Goal: Communication & Community: Share content

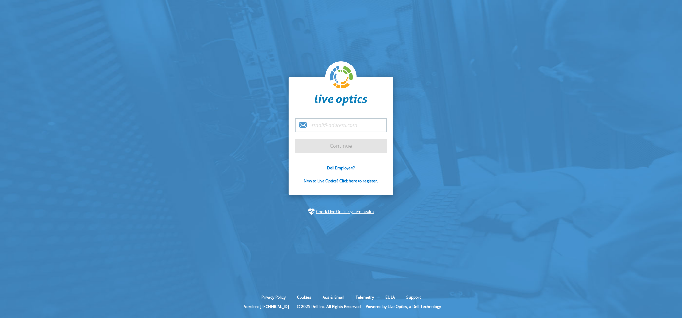
type input "[EMAIL_ADDRESS][PERSON_NAME][DOMAIN_NAME]"
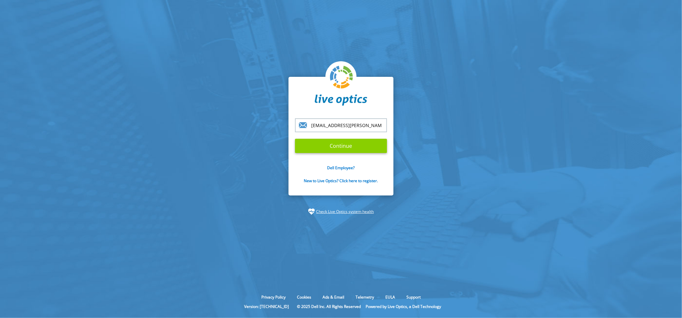
click at [347, 146] on input "Continue" at bounding box center [341, 146] width 92 height 14
click at [335, 143] on input "Continue" at bounding box center [341, 146] width 92 height 14
click at [353, 146] on input "Continue" at bounding box center [341, 146] width 92 height 14
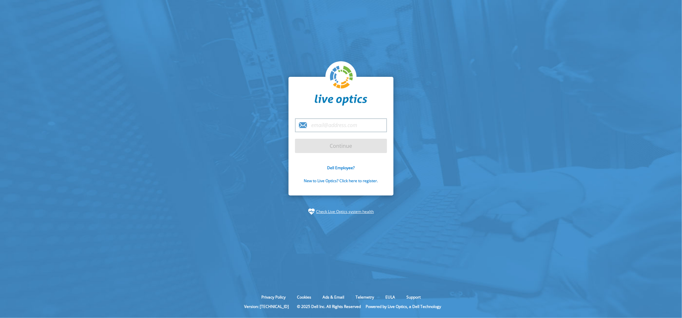
type input "[EMAIL_ADDRESS][PERSON_NAME][DOMAIN_NAME]"
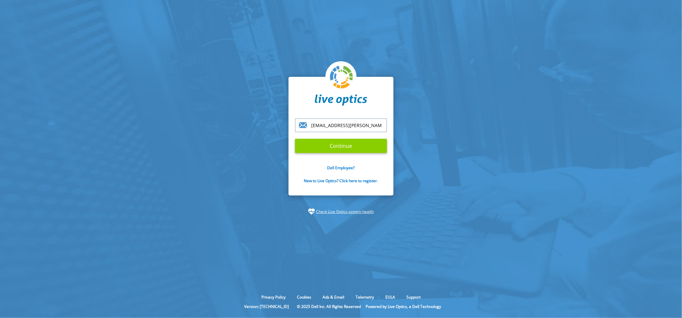
click at [358, 145] on input "Continue" at bounding box center [341, 146] width 92 height 14
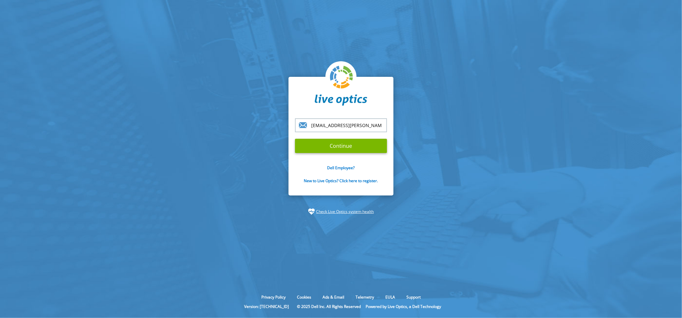
click at [457, 153] on section "chip.bailey@mainline.com Continue Dell Employee? New to Live Optics? Click here…" at bounding box center [341, 145] width 682 height 291
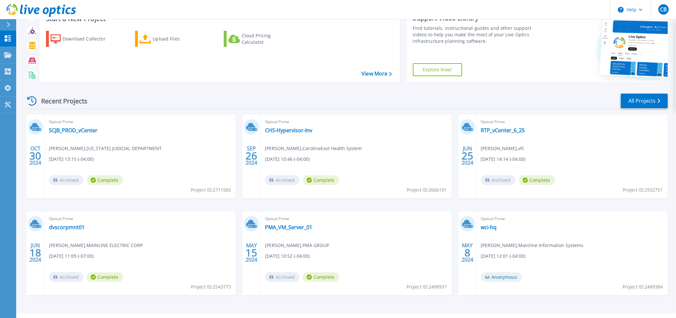
scroll to position [40, 0]
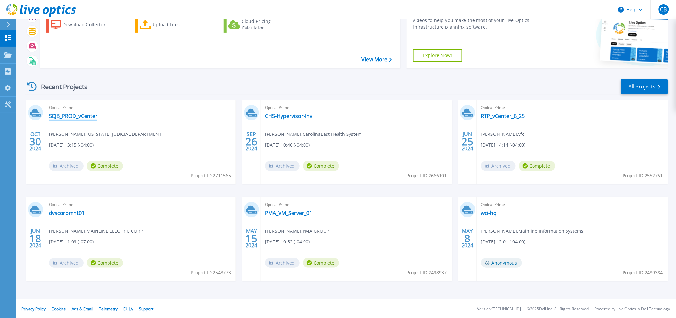
click at [60, 115] on link "SCJB_PROD_vCenter" at bounding box center [73, 116] width 49 height 6
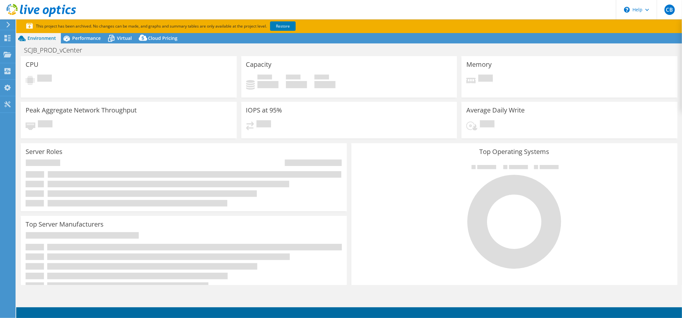
select select "USEast"
select select "USD"
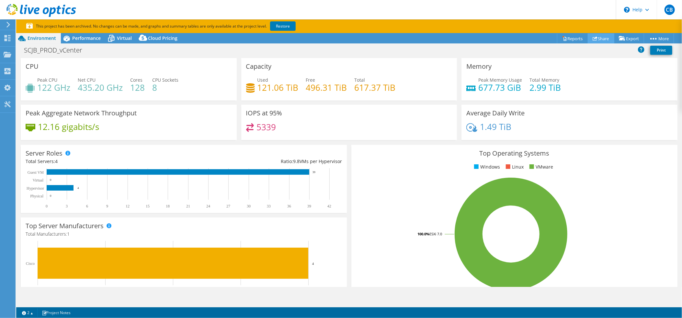
click at [601, 39] on link "Share" at bounding box center [601, 38] width 27 height 10
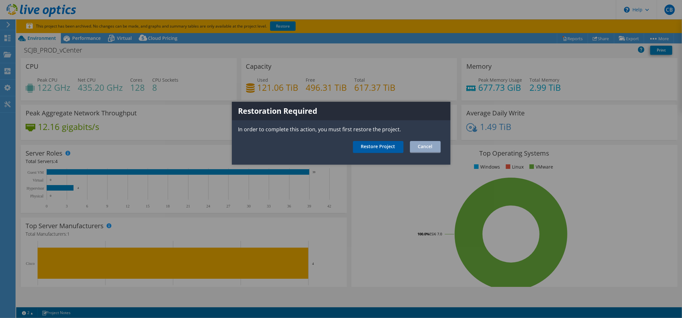
click at [381, 146] on link "Restore Project" at bounding box center [378, 147] width 50 height 12
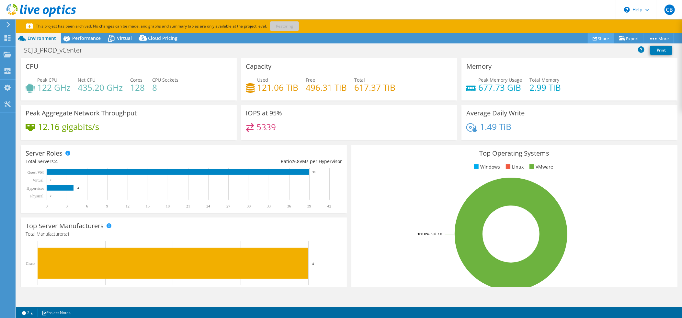
click at [601, 38] on link "Share" at bounding box center [601, 38] width 27 height 10
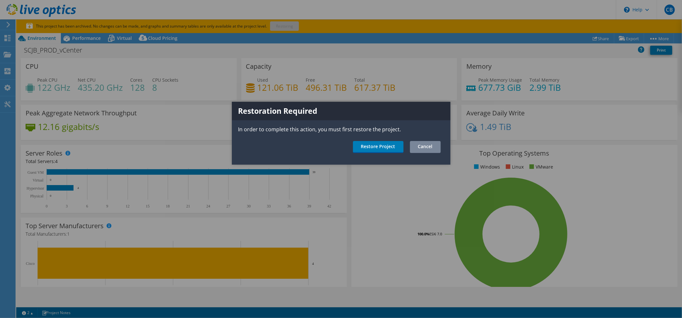
click at [425, 147] on link "Cancel" at bounding box center [425, 147] width 31 height 12
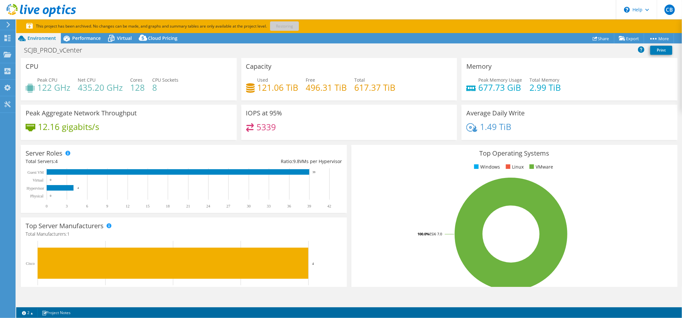
click at [282, 28] on p "This project has been archived. No changes can be made, and graphs and summary …" at bounding box center [184, 26] width 317 height 7
click at [369, 23] on div "This project has been archived. No changes can be made, and graphs and summary …" at bounding box center [325, 26] width 599 height 7
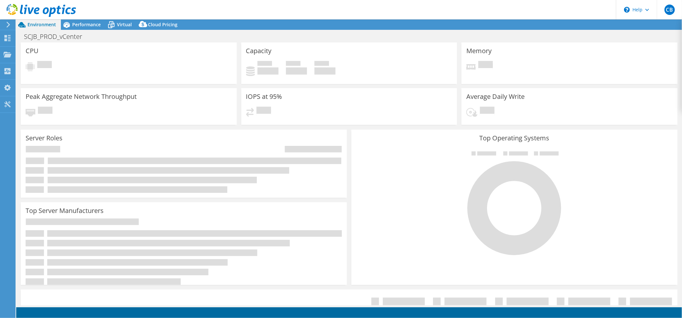
select select "USEast"
select select "USD"
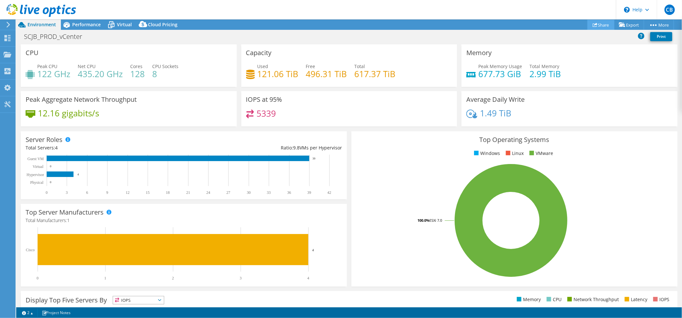
click at [594, 28] on link "Share" at bounding box center [600, 25] width 27 height 10
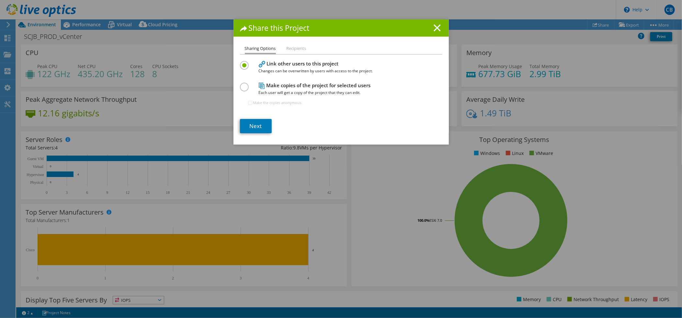
click at [433, 29] on icon at bounding box center [436, 27] width 7 height 7
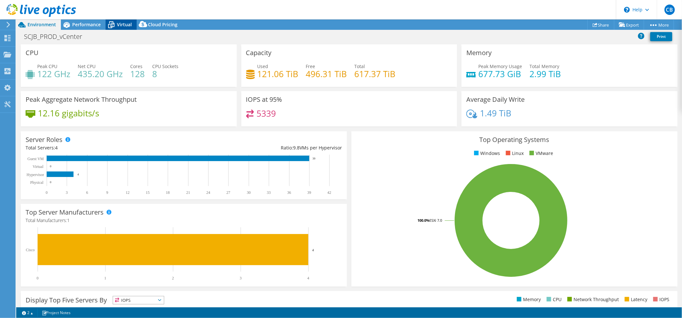
click at [117, 24] on div "Virtual" at bounding box center [121, 24] width 31 height 10
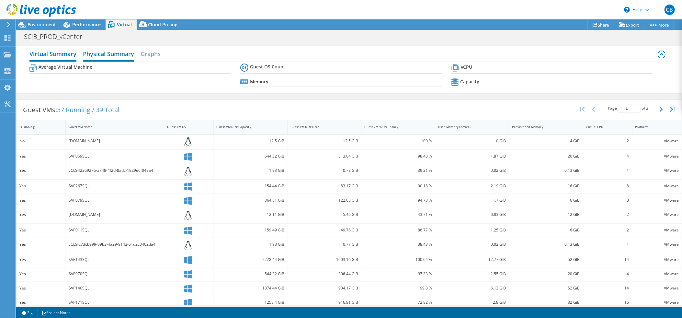
click at [115, 50] on h2 "Physical Summary" at bounding box center [108, 54] width 51 height 14
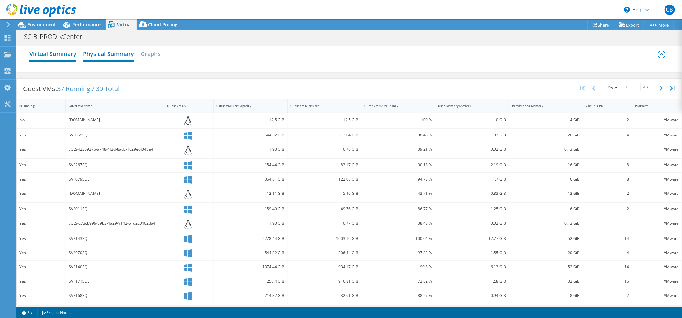
click at [67, 53] on h2 "Virtual Summary" at bounding box center [52, 54] width 47 height 14
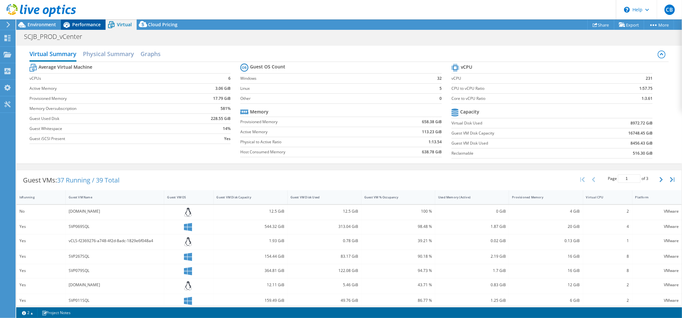
click at [78, 27] on span "Performance" at bounding box center [86, 24] width 28 height 6
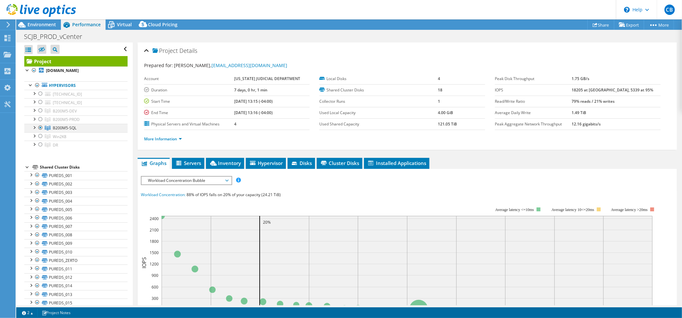
click at [35, 128] on div at bounding box center [34, 127] width 6 height 6
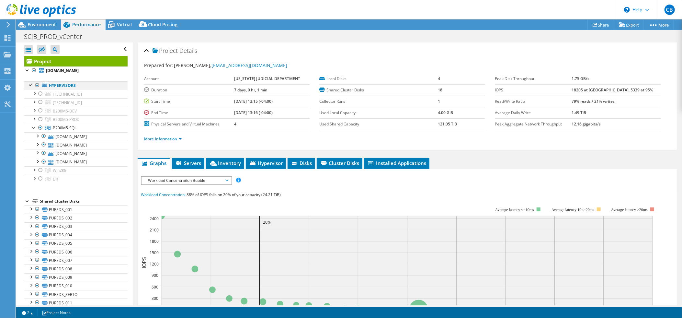
click at [36, 83] on div at bounding box center [37, 85] width 6 height 8
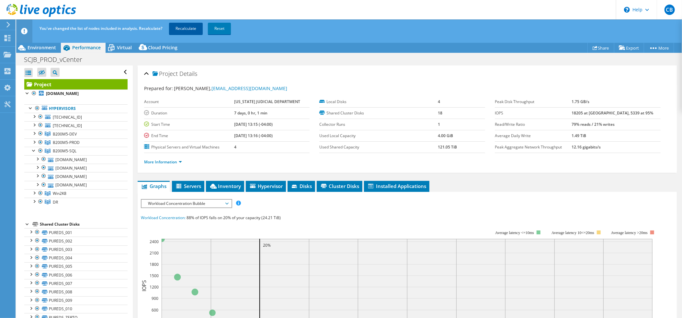
click at [191, 28] on link "Recalculate" at bounding box center [186, 29] width 34 height 12
click at [31, 150] on div at bounding box center [34, 150] width 6 height 6
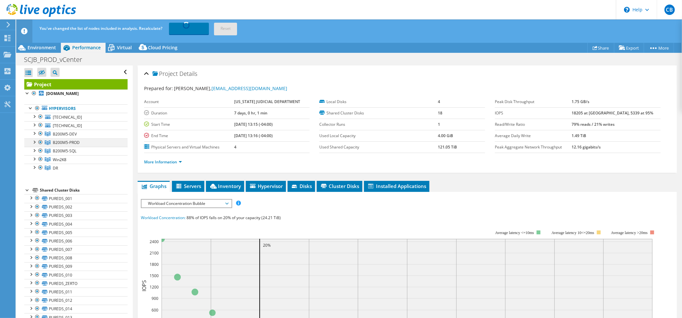
click at [35, 141] on div at bounding box center [34, 141] width 6 height 6
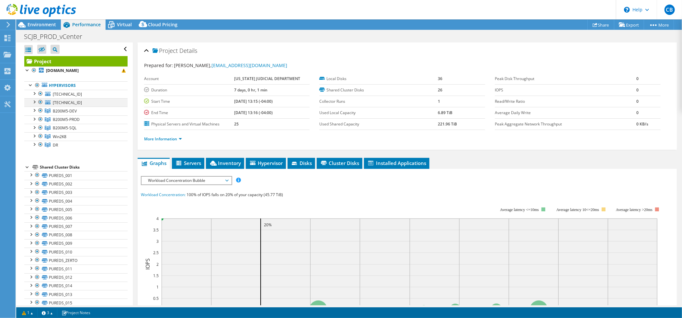
click at [35, 101] on div at bounding box center [34, 101] width 6 height 6
click at [32, 92] on div at bounding box center [34, 93] width 6 height 6
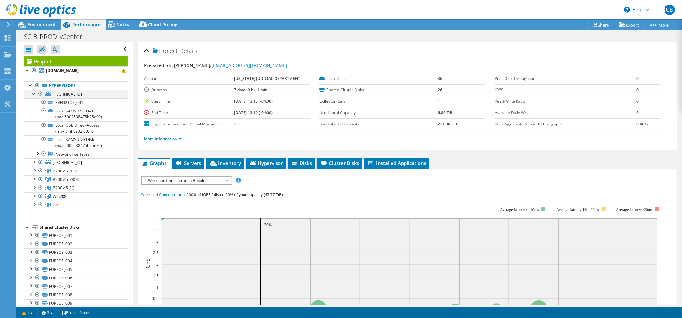
click at [32, 92] on div at bounding box center [34, 93] width 6 height 6
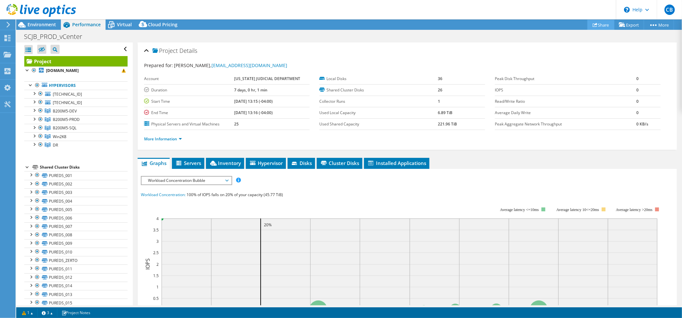
click at [606, 26] on link "Share" at bounding box center [600, 25] width 27 height 10
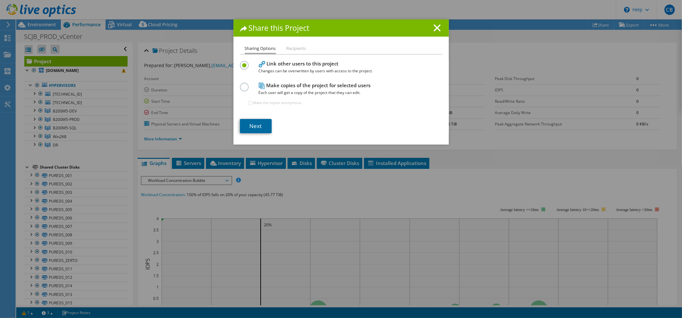
click at [251, 124] on link "Next" at bounding box center [256, 126] width 32 height 14
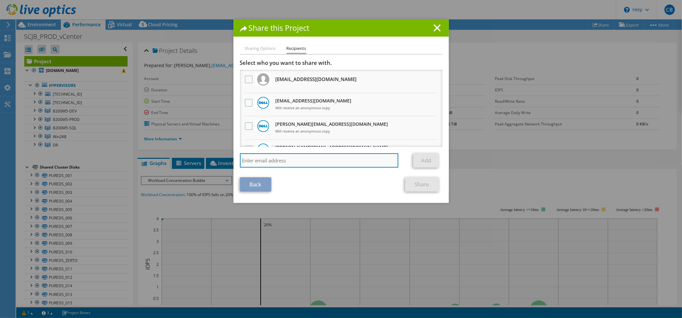
click at [291, 159] on input "search" at bounding box center [319, 160] width 159 height 14
type input "heirs"
click at [291, 159] on input "heirs" at bounding box center [319, 160] width 159 height 14
click at [332, 166] on input "heirs" at bounding box center [319, 160] width 159 height 14
drag, startPoint x: 273, startPoint y: 166, endPoint x: 229, endPoint y: 160, distance: 45.0
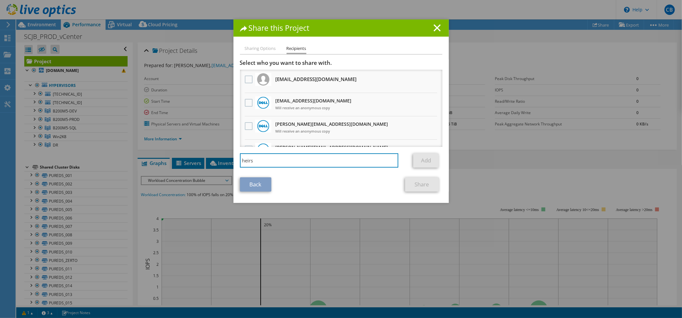
click at [229, 160] on div "Share this Project Sharing Options Recipients Link other users to this project …" at bounding box center [341, 158] width 682 height 279
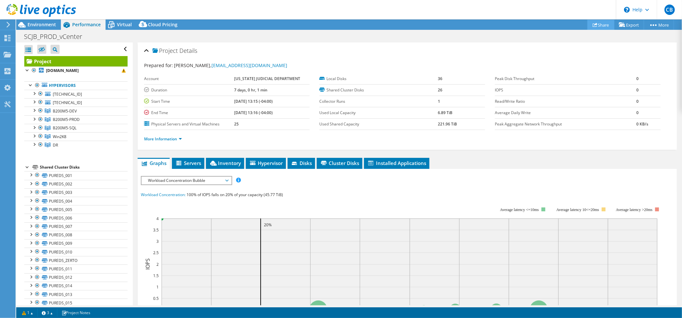
click at [593, 26] on icon at bounding box center [594, 24] width 5 height 5
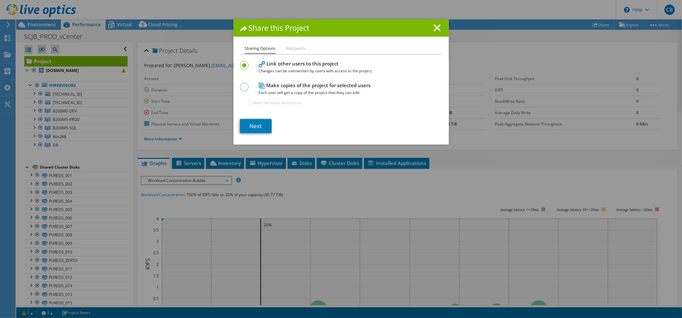
click at [293, 49] on li "Recipients" at bounding box center [296, 49] width 20 height 8
click at [261, 50] on li "Sharing Options" at bounding box center [260, 49] width 31 height 9
click at [250, 124] on link "Next" at bounding box center [256, 126] width 32 height 14
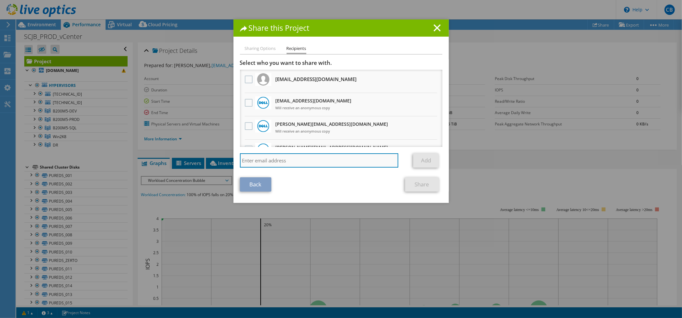
click at [259, 164] on input "search" at bounding box center [319, 160] width 159 height 14
click at [261, 161] on input "howard.heirs@dell.com" at bounding box center [319, 160] width 159 height 14
type input "howard.hiers@dell.com"
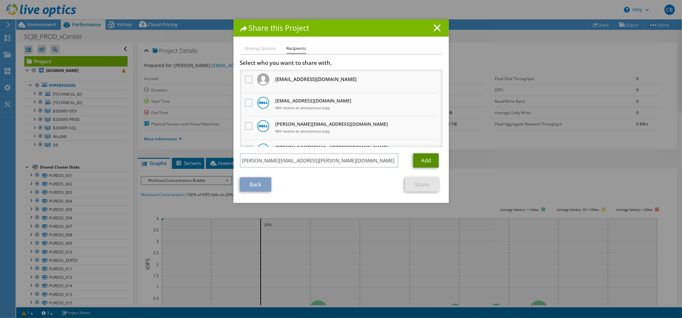
click at [421, 161] on link "Add" at bounding box center [426, 160] width 26 height 14
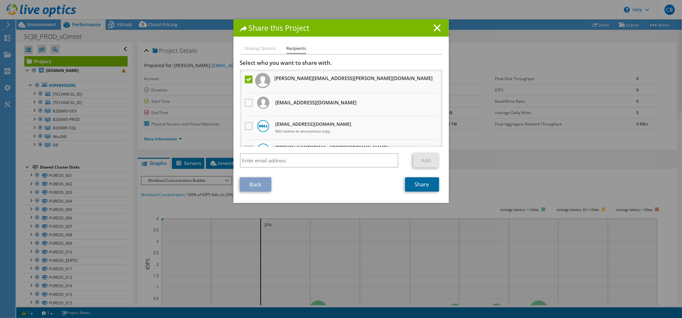
click at [411, 182] on link "Share" at bounding box center [422, 184] width 34 height 14
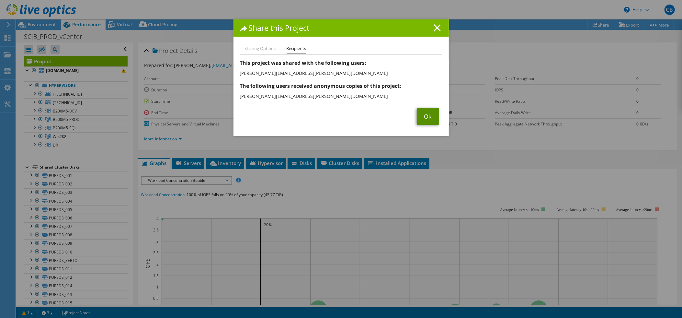
click at [421, 118] on link "Ok" at bounding box center [428, 116] width 22 height 17
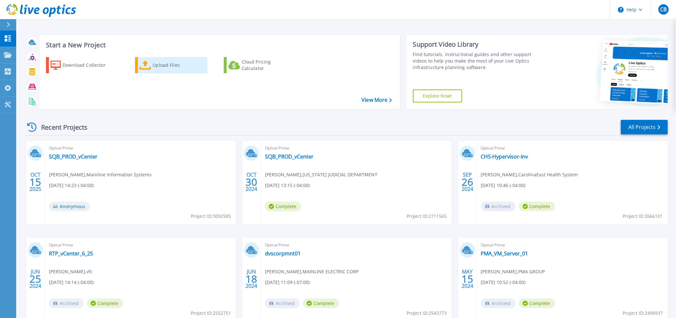
click at [155, 67] on div "Upload Files" at bounding box center [178, 65] width 52 height 13
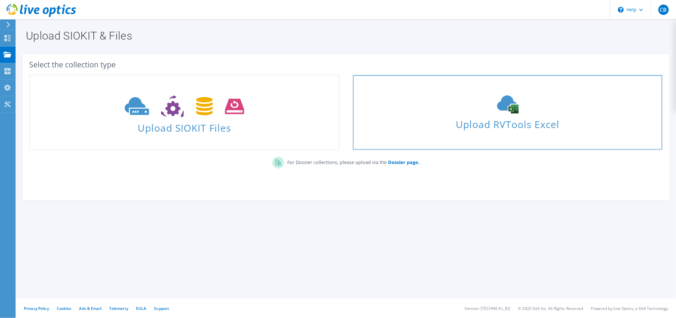
click at [502, 127] on span "Upload RVTools Excel" at bounding box center [507, 123] width 309 height 14
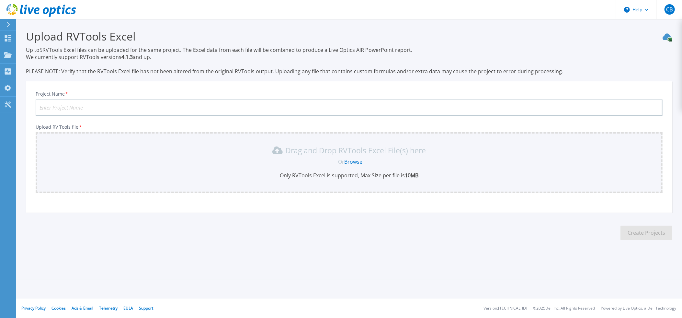
click at [61, 107] on input "Project Name *" at bounding box center [349, 107] width 627 height 16
type input "SC Judicial - RV Tools extract [DATE]"
click at [349, 161] on link "Browse" at bounding box center [353, 161] width 18 height 7
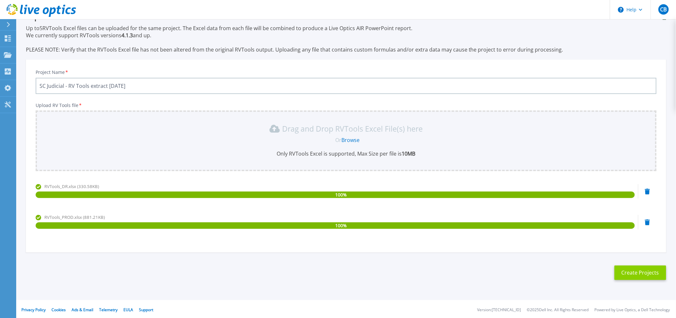
click at [638, 273] on button "Create Projects" at bounding box center [640, 272] width 52 height 15
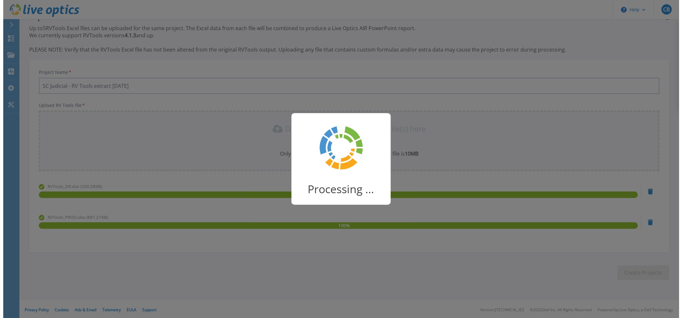
scroll to position [0, 0]
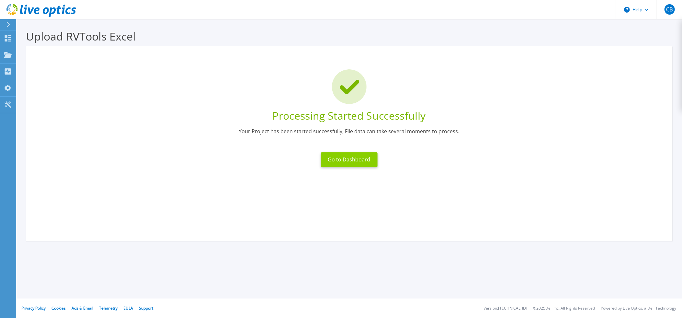
click at [351, 161] on button "Go to Dashboard" at bounding box center [349, 159] width 57 height 15
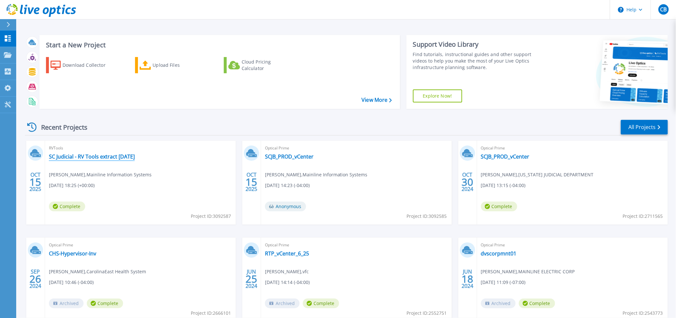
click at [65, 159] on link "SC Judicial - RV Tools extract [DATE]" at bounding box center [92, 156] width 86 height 6
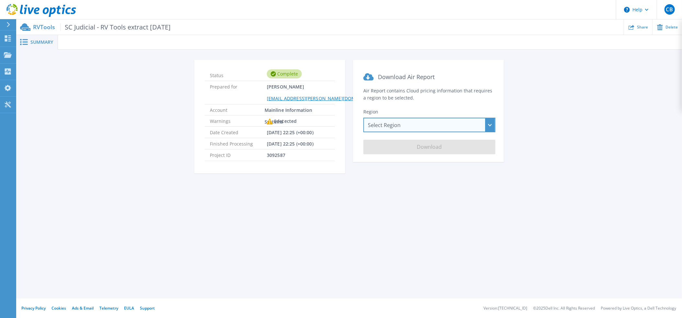
click at [400, 126] on div "Select Region [GEOGRAPHIC_DATA] ([GEOGRAPHIC_DATA]) [GEOGRAPHIC_DATA] ([GEOGRAP…" at bounding box center [429, 125] width 132 height 15
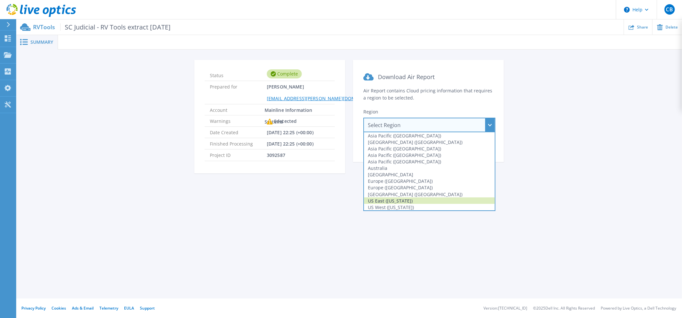
click at [388, 198] on div "US East ([US_STATE])" at bounding box center [429, 200] width 131 height 6
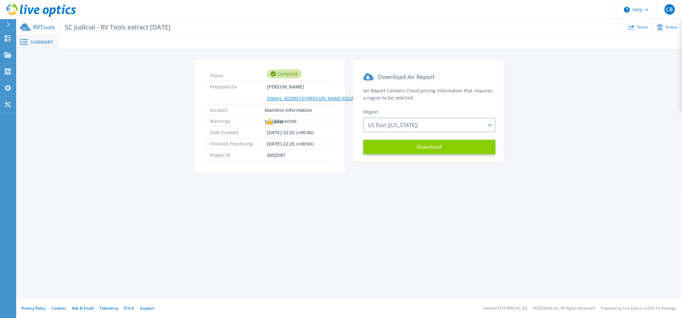
click at [415, 146] on button "Download" at bounding box center [429, 147] width 132 height 15
click at [40, 41] on span "Summary" at bounding box center [41, 42] width 23 height 5
click at [28, 41] on span at bounding box center [23, 42] width 14 height 6
click at [34, 43] on span "Summary" at bounding box center [41, 42] width 23 height 5
click at [134, 70] on div "Status Complete Prepared for Chip Bailey chip.bailey@mainline.com Account Mainl…" at bounding box center [349, 120] width 646 height 121
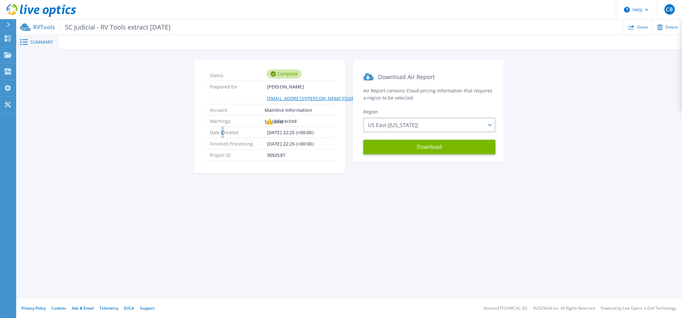
click at [223, 127] on span "Date Created" at bounding box center [238, 132] width 57 height 11
drag, startPoint x: 266, startPoint y: 122, endPoint x: 265, endPoint y: 134, distance: 12.0
click at [267, 125] on div "0 detected" at bounding box center [282, 121] width 30 height 12
click at [39, 43] on span "Summary" at bounding box center [41, 42] width 23 height 5
click at [20, 41] on icon at bounding box center [24, 42] width 8 height 6
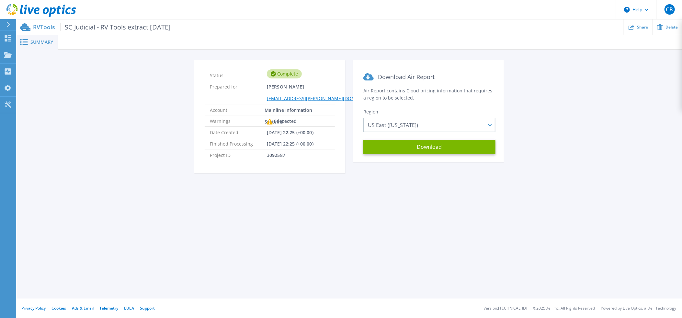
click at [46, 45] on div "Summary" at bounding box center [37, 42] width 42 height 15
click at [107, 19] on div "Help CB End User Chip Bailey chip.bailey@mainline.com Mainline Information Syst…" at bounding box center [341, 17] width 682 height 35
click at [236, 18] on header "Help CB End User [PERSON_NAME] [EMAIL_ADDRESS][PERSON_NAME][DOMAIN_NAME] Mainli…" at bounding box center [341, 9] width 682 height 19
click at [641, 27] on span "Share" at bounding box center [642, 27] width 11 height 4
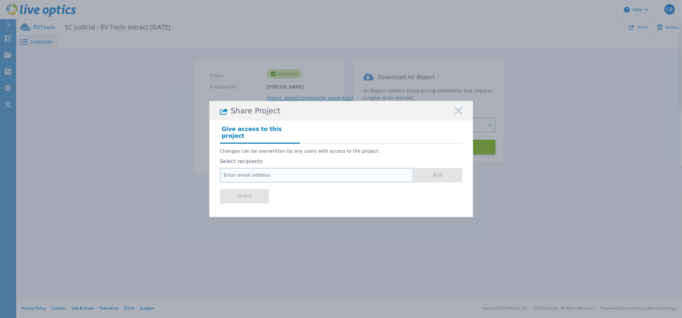
click at [255, 172] on input "email" at bounding box center [317, 175] width 194 height 15
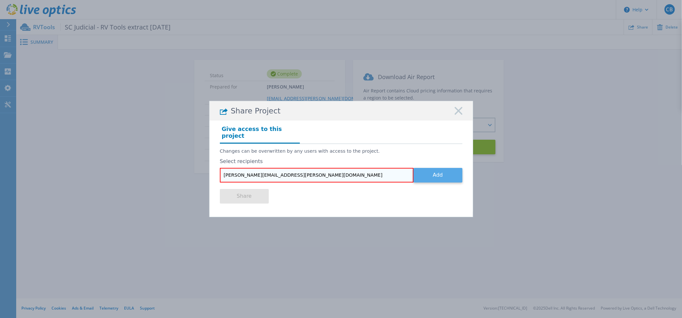
type input "howard.hiers@dell.com"
click at [435, 174] on button "Add" at bounding box center [437, 175] width 49 height 15
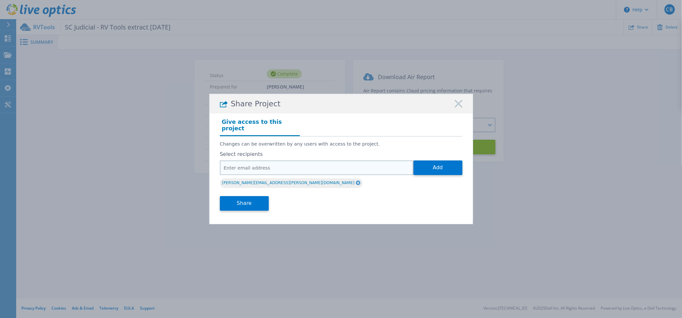
click at [232, 161] on input "email" at bounding box center [317, 167] width 194 height 15
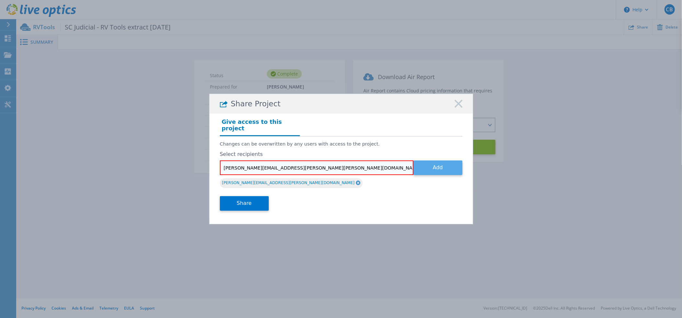
type input "michael.wong@pellera.com"
click at [445, 163] on button "Add" at bounding box center [437, 167] width 49 height 15
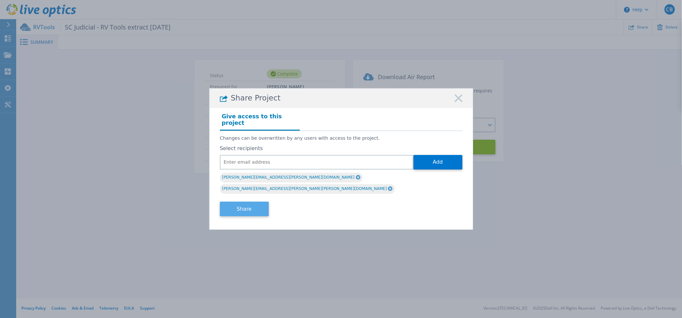
click at [243, 201] on button "Share" at bounding box center [244, 208] width 49 height 15
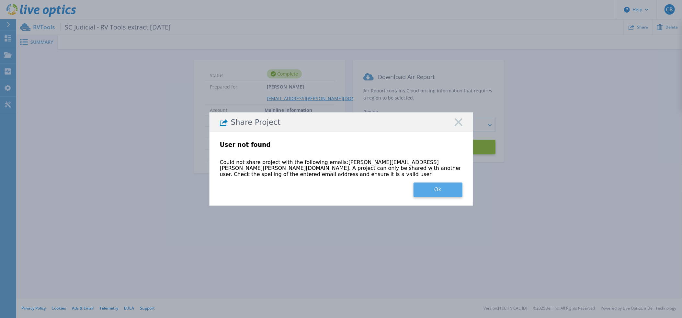
click at [421, 185] on button "Ok" at bounding box center [437, 189] width 49 height 15
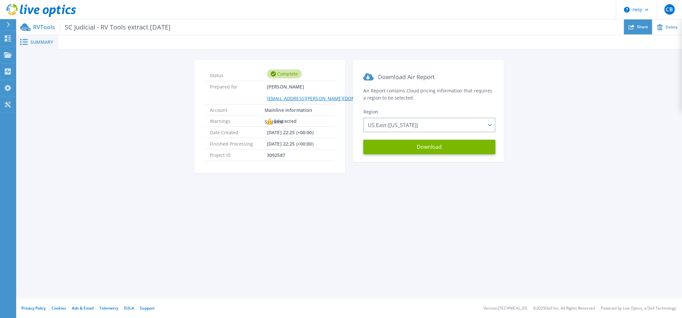
click at [644, 23] on div "Share" at bounding box center [638, 26] width 28 height 15
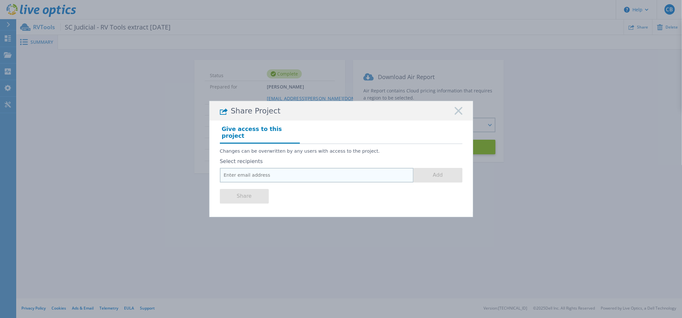
click at [251, 169] on input "email" at bounding box center [317, 175] width 194 height 15
click at [274, 130] on h4 "Give access to this project" at bounding box center [260, 133] width 80 height 19
click at [265, 174] on input "email" at bounding box center [317, 175] width 194 height 15
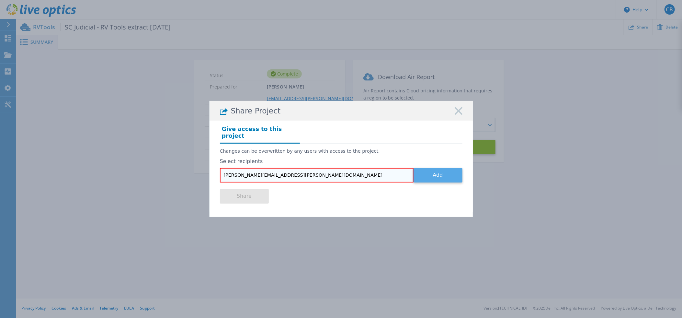
type input "howard.hiers@dell.com"
click at [437, 175] on button "Add" at bounding box center [437, 175] width 49 height 15
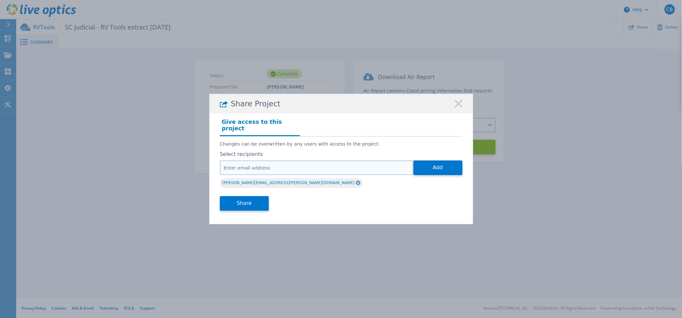
click at [246, 164] on input "email" at bounding box center [317, 167] width 194 height 15
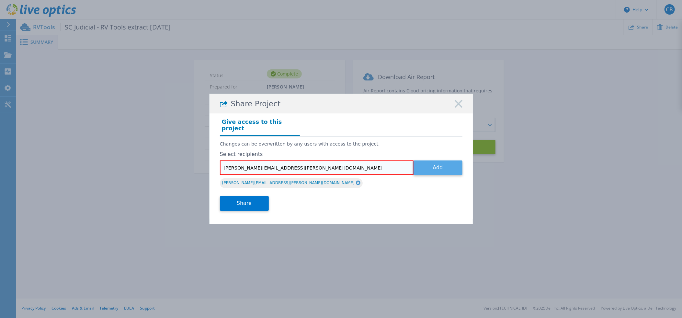
type input "michael.wong@mainline.com"
click at [443, 164] on button "Add" at bounding box center [437, 167] width 49 height 15
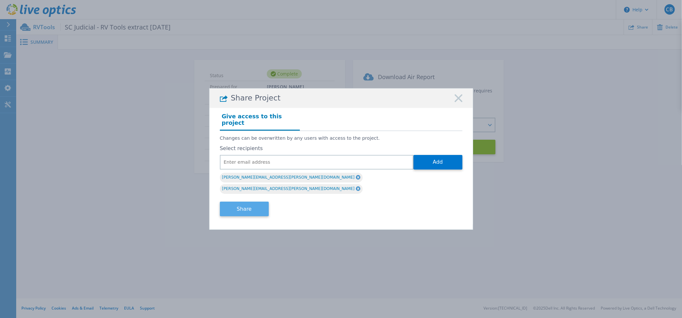
click at [244, 204] on button "Share" at bounding box center [244, 208] width 49 height 15
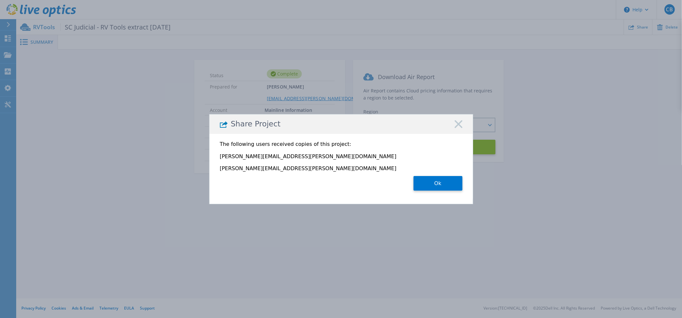
click at [448, 184] on button "Ok" at bounding box center [437, 183] width 49 height 15
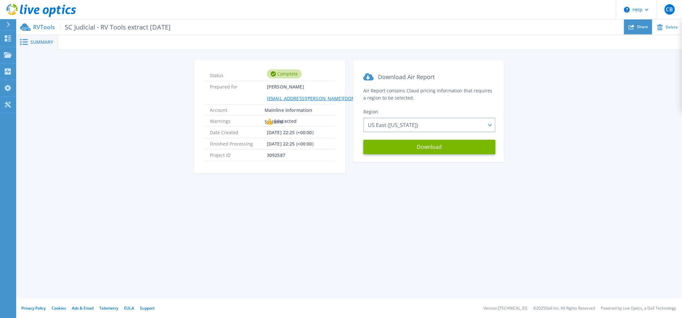
click at [648, 31] on div "Share" at bounding box center [638, 26] width 28 height 15
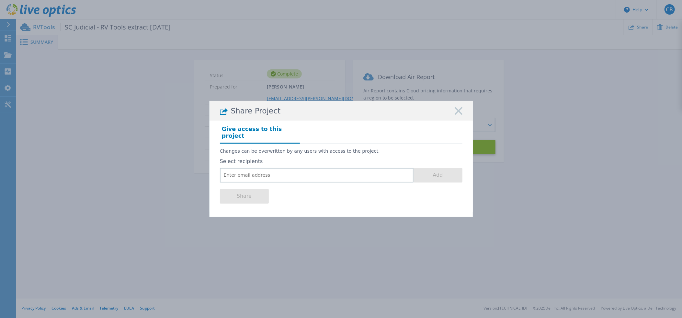
click at [449, 117] on div "Share Project" at bounding box center [340, 110] width 263 height 19
click at [451, 115] on div "Share Project" at bounding box center [340, 110] width 263 height 19
click at [466, 111] on div "Share Project" at bounding box center [340, 110] width 263 height 19
click at [457, 115] on rect at bounding box center [458, 111] width 8 height 8
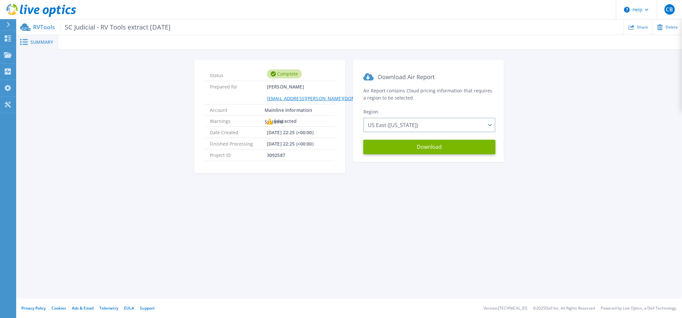
click at [268, 123] on icon at bounding box center [270, 121] width 6 height 6
drag, startPoint x: 268, startPoint y: 136, endPoint x: 267, endPoint y: 153, distance: 17.2
click at [268, 144] on ul "Status Complete Prepared for Chip Bailey chip.bailey@mainline.com Account Mainl…" at bounding box center [270, 115] width 130 height 91
click at [135, 188] on div "Status Complete Prepared for Chip Bailey chip.bailey@mainline.com Account Mainl…" at bounding box center [349, 120] width 666 height 141
click at [6, 25] on icon at bounding box center [8, 24] width 4 height 5
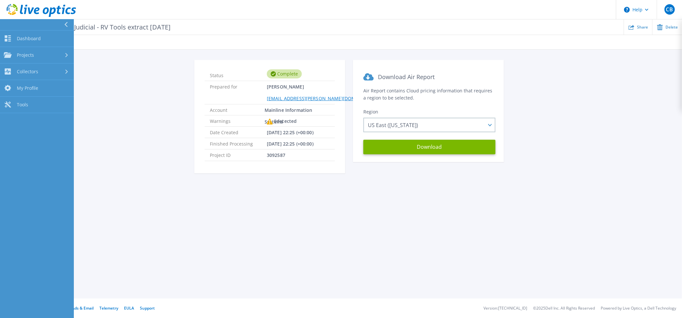
click at [177, 100] on div "Status Complete Prepared for Chip Bailey chip.bailey@mainline.com Account Mainl…" at bounding box center [349, 120] width 646 height 121
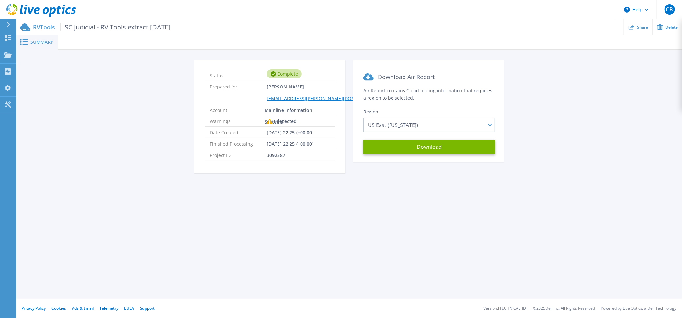
click at [136, 193] on div "Summary Status Complete Prepared for Chip Bailey chip.bailey@mainline.com Accou…" at bounding box center [349, 149] width 666 height 298
click at [40, 41] on span "Summary" at bounding box center [41, 42] width 23 height 5
click at [40, 25] on p "RVTools SC Judicial - RV Tools extract Oct 2025" at bounding box center [102, 26] width 138 height 7
click at [107, 26] on span "SC Judicial - RV Tools extract [DATE]" at bounding box center [115, 26] width 110 height 7
click at [296, 111] on span "Mainline Information Systems" at bounding box center [296, 109] width 65 height 11
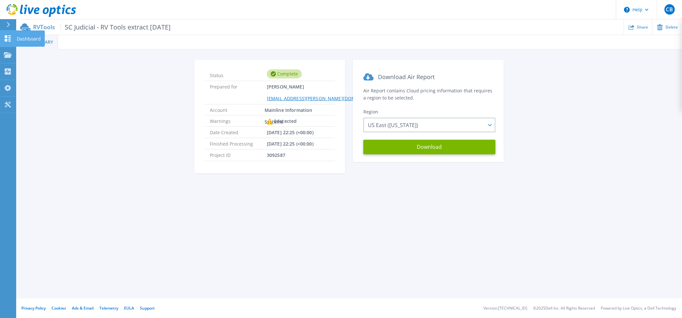
click at [15, 39] on link "Dashboard Dashboard" at bounding box center [8, 38] width 16 height 17
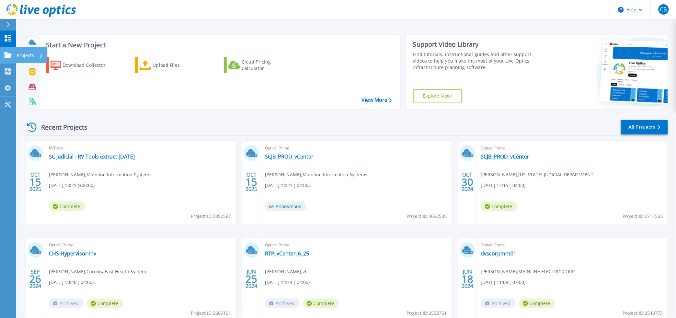
click at [11, 53] on icon at bounding box center [8, 55] width 8 height 6
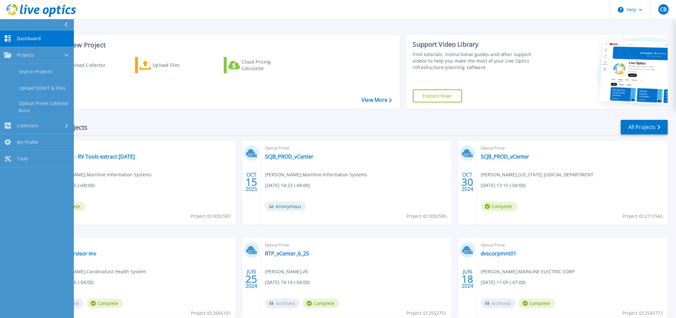
click at [138, 24] on div "Start a New Project Download Collector Upload Files Cloud Pricing Calculator Vi…" at bounding box center [345, 169] width 659 height 339
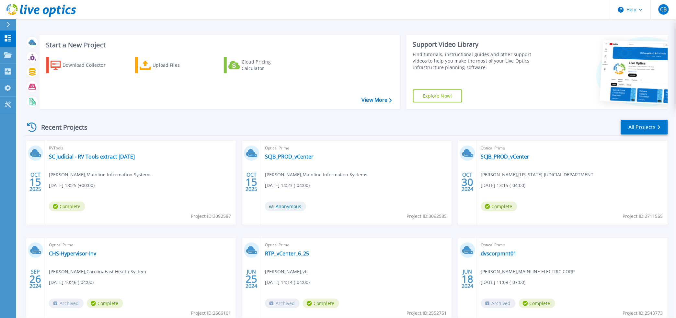
click at [345, 9] on header "Help CB End User [PERSON_NAME] [EMAIL_ADDRESS][PERSON_NAME][DOMAIN_NAME] Mainli…" at bounding box center [338, 9] width 676 height 19
